Goal: Transaction & Acquisition: Purchase product/service

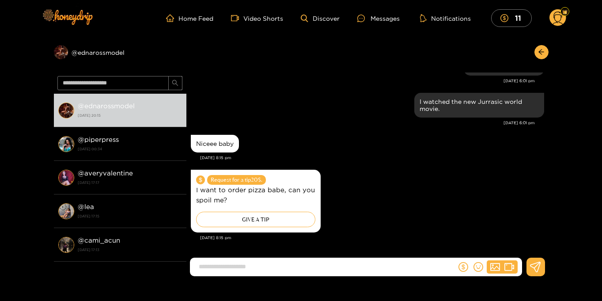
scroll to position [790, 0]
click at [516, 16] on mark "11" at bounding box center [518, 17] width 9 height 9
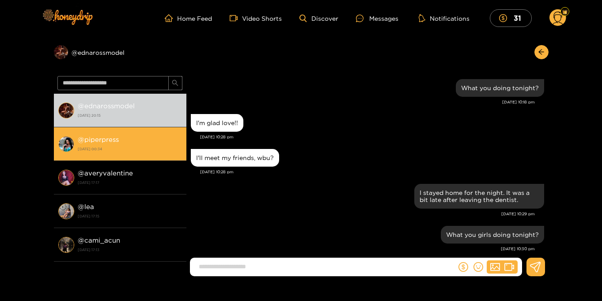
scroll to position [790, 0]
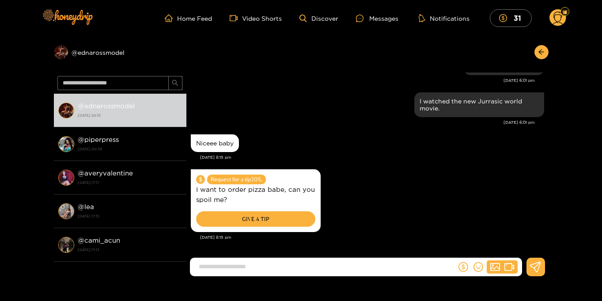
click at [268, 220] on div "GIVE A TIP" at bounding box center [255, 218] width 119 height 15
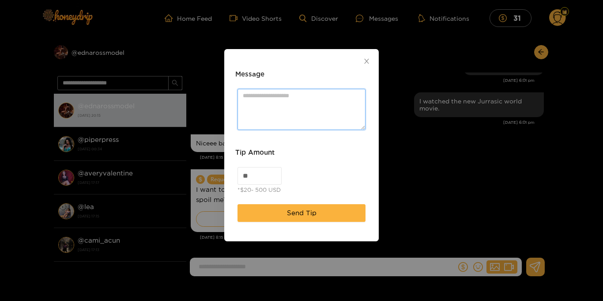
click at [281, 105] on textarea "Message" at bounding box center [302, 109] width 128 height 41
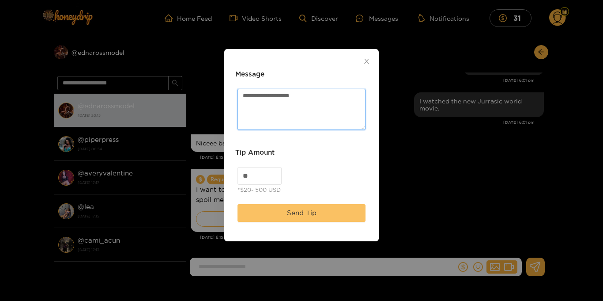
type textarea "**********"
click at [283, 208] on button "Send Tip" at bounding box center [302, 213] width 128 height 18
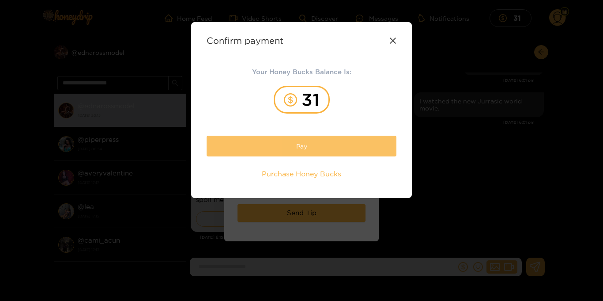
click at [318, 143] on button "Pay" at bounding box center [302, 146] width 190 height 21
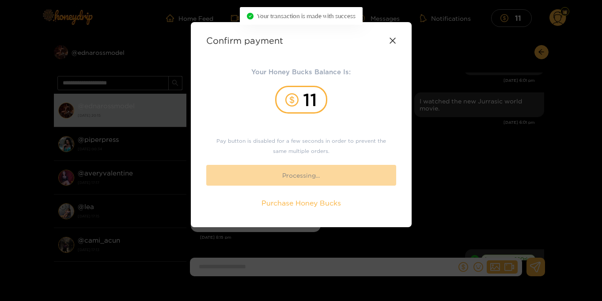
scroll to position [839, 0]
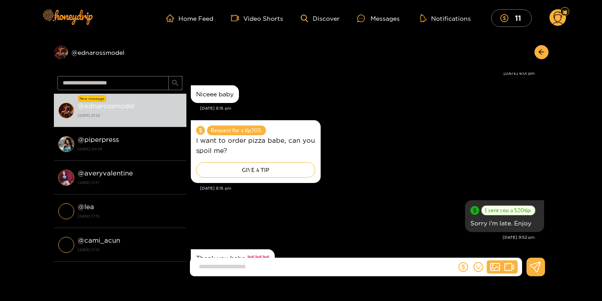
scroll to position [839, 0]
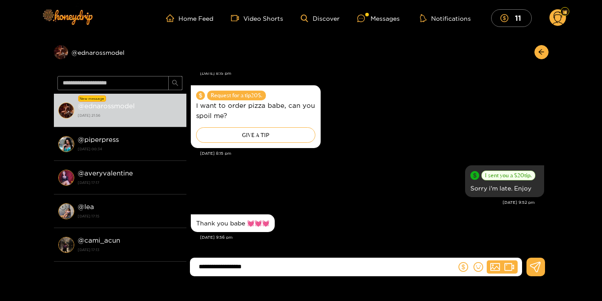
type input "**********"
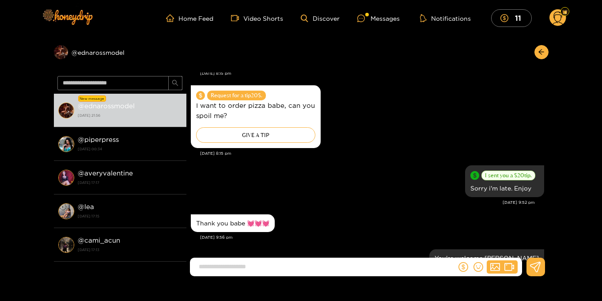
scroll to position [874, 0]
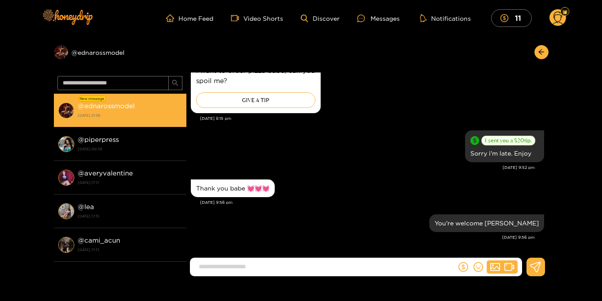
click at [107, 100] on div "@ ednarossmodel 20 September 2025 21:56" at bounding box center [130, 110] width 104 height 20
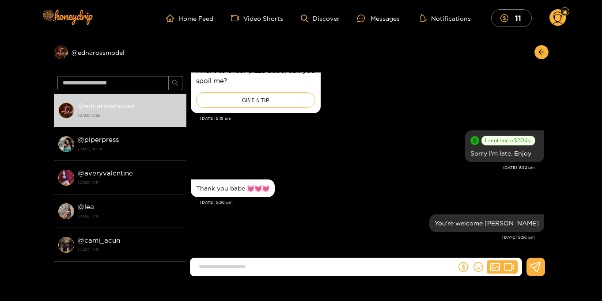
scroll to position [804, 0]
click at [273, 267] on input at bounding box center [325, 266] width 262 height 15
type input "**********"
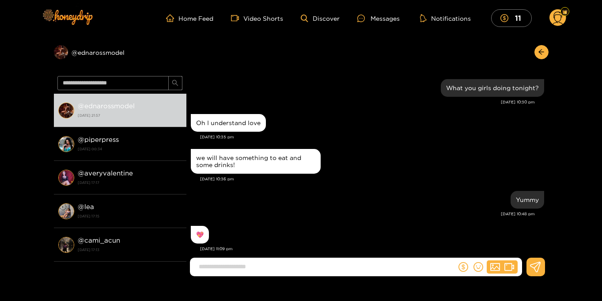
scroll to position [797, 0]
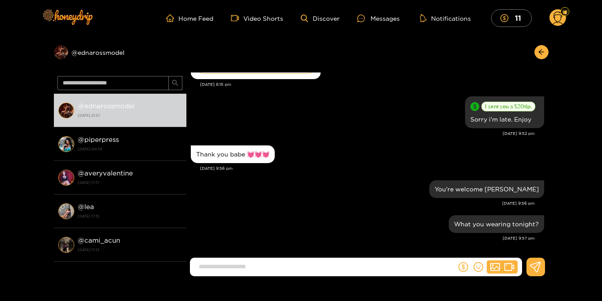
scroll to position [0, 0]
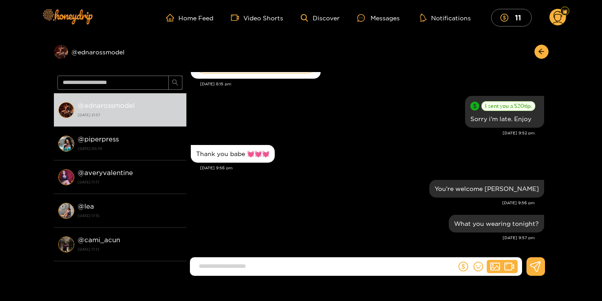
click at [557, 22] on icon at bounding box center [558, 18] width 10 height 15
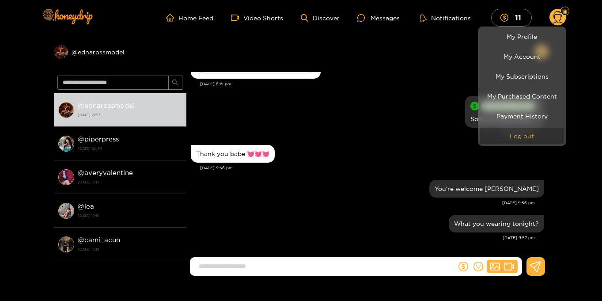
click at [520, 136] on button "Log out" at bounding box center [522, 135] width 84 height 15
